Goal: Information Seeking & Learning: Learn about a topic

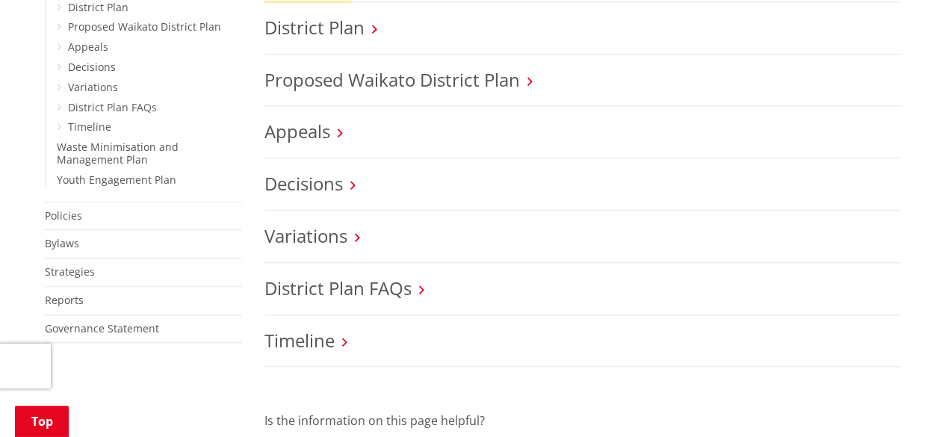
scroll to position [675, 0]
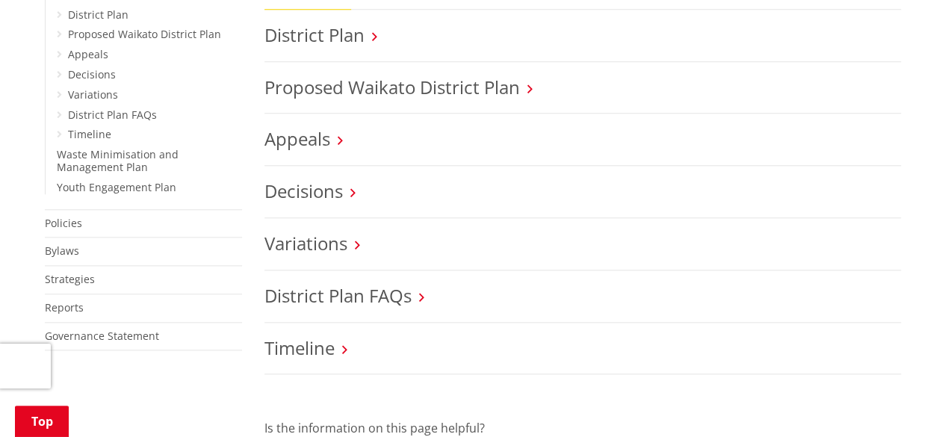
click at [452, 302] on h3 "District Plan FAQs" at bounding box center [582, 296] width 636 height 22
click at [408, 293] on link "District Plan FAQs" at bounding box center [337, 295] width 147 height 25
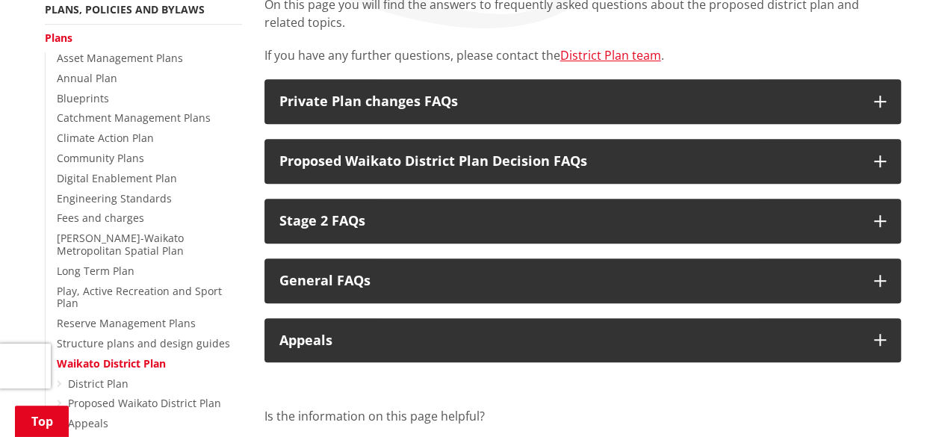
scroll to position [308, 0]
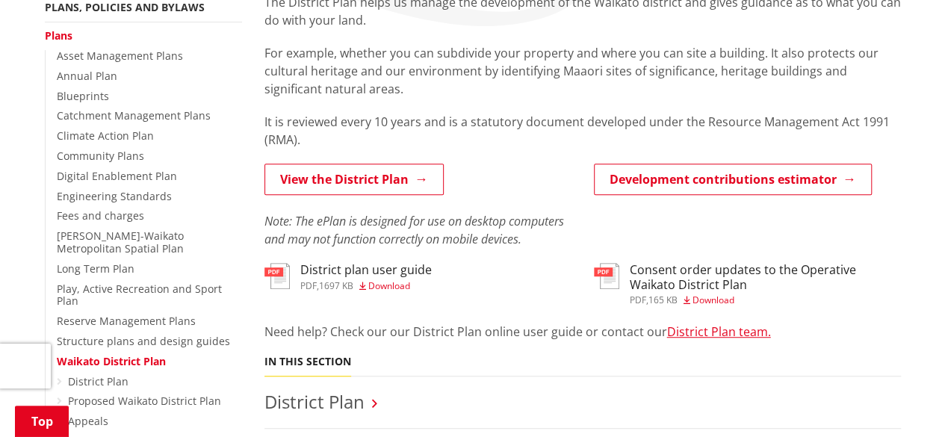
scroll to position [308, 0]
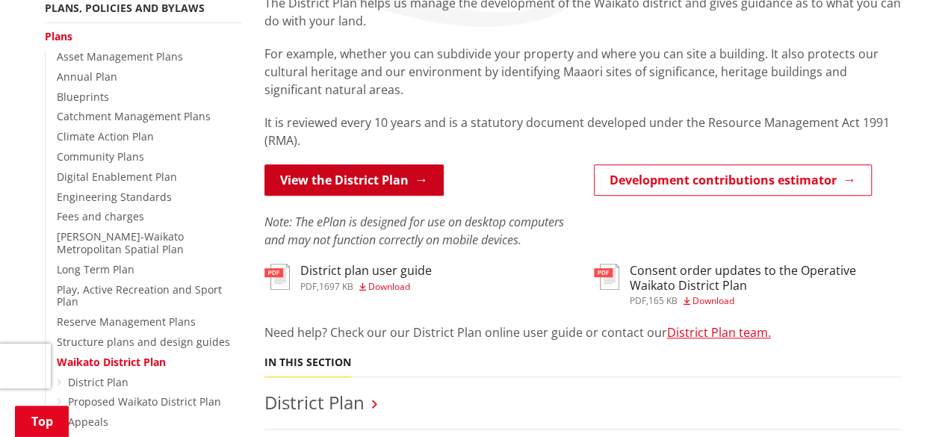
click at [355, 184] on link "View the District Plan" at bounding box center [353, 179] width 179 height 31
